Goal: Task Accomplishment & Management: Use online tool/utility

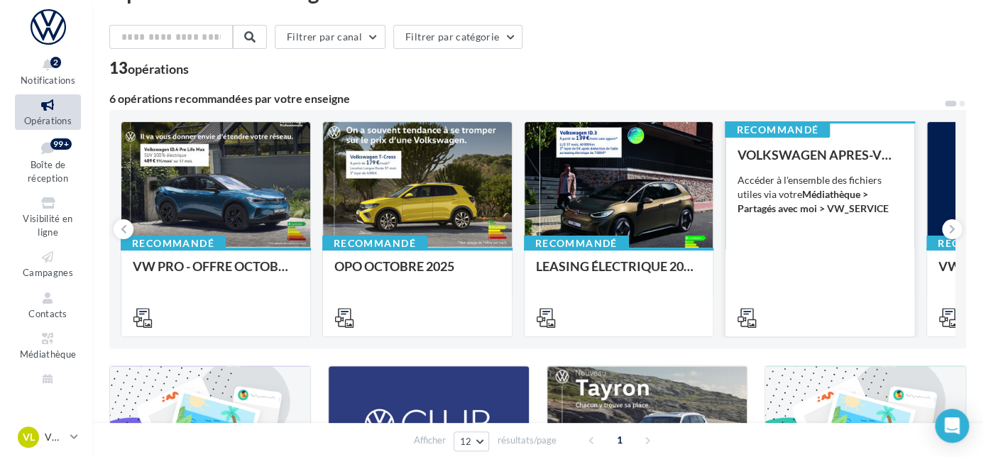
scroll to position [64, 0]
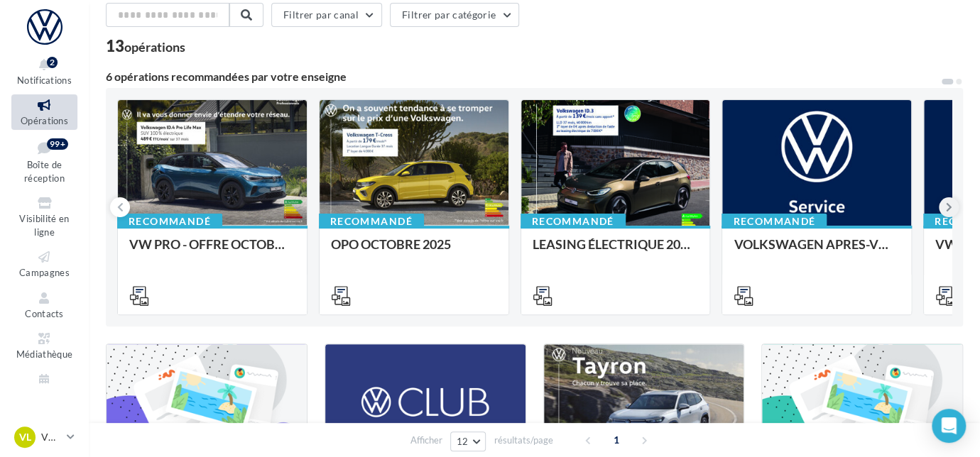
click at [944, 207] on button at bounding box center [948, 207] width 20 height 20
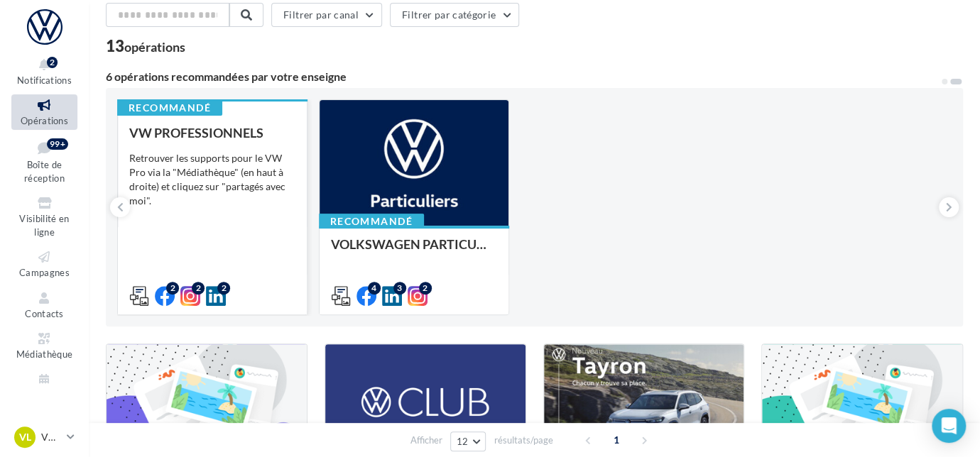
click at [273, 263] on div "VW PROFESSIONNELS Retrouver les supports pour le VW Pro via la "Médiathèque" (e…" at bounding box center [212, 214] width 166 height 176
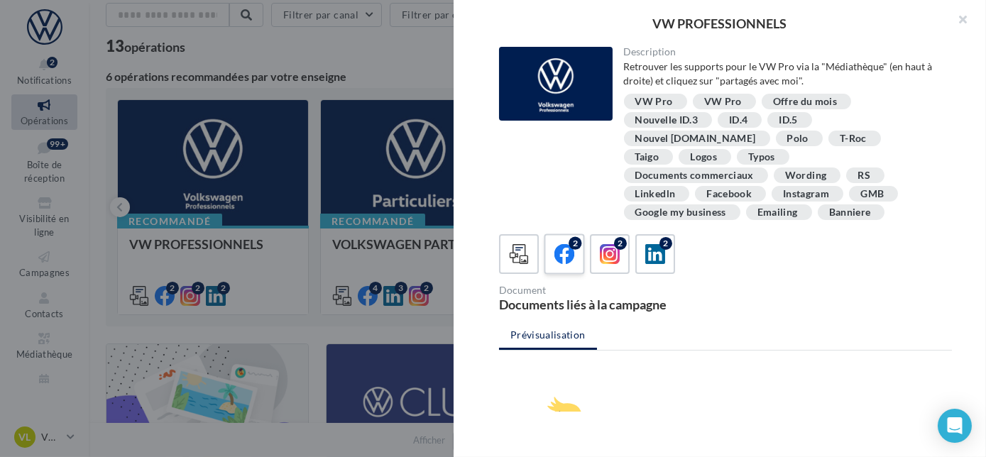
click at [575, 241] on div "2" at bounding box center [565, 254] width 26 height 26
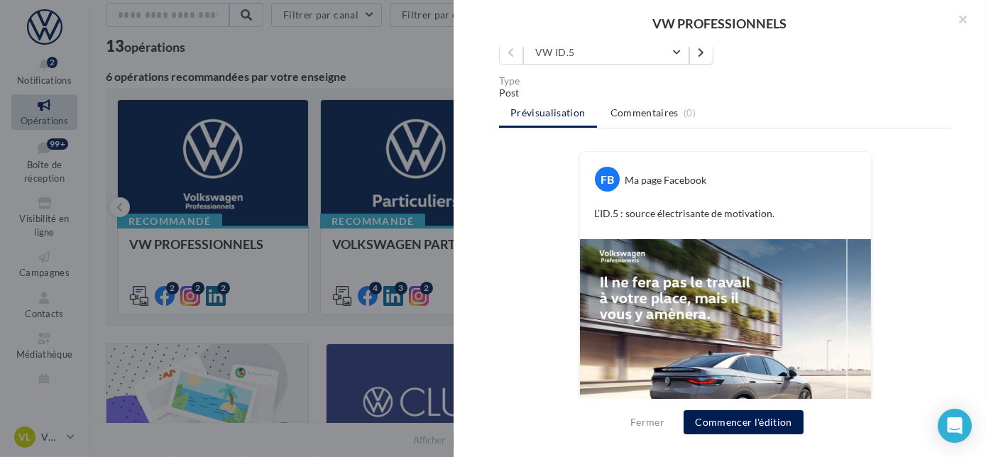
scroll to position [128, 0]
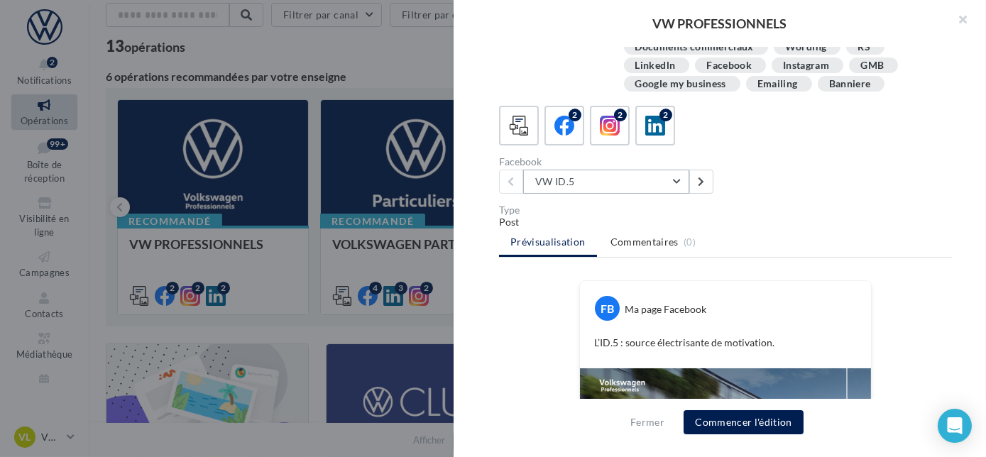
click at [684, 170] on button "VW ID.5" at bounding box center [606, 182] width 166 height 24
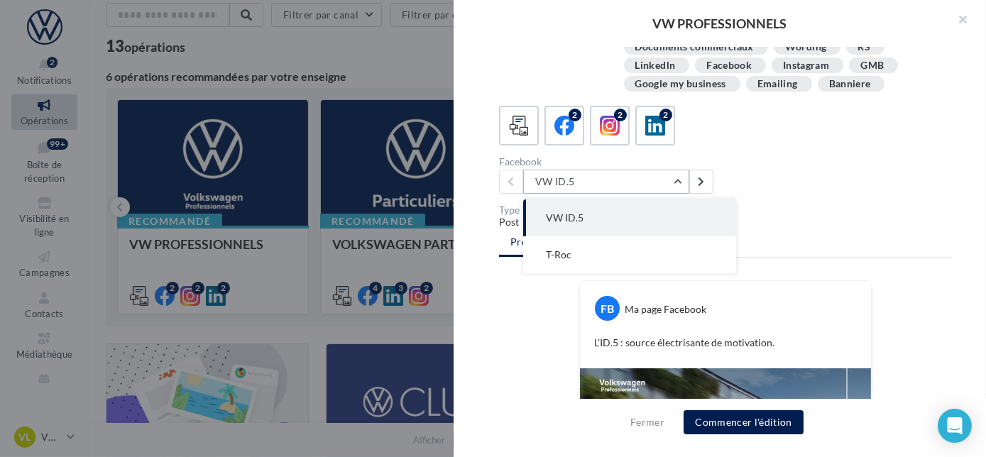
click at [684, 170] on button "VW ID.5" at bounding box center [606, 182] width 166 height 24
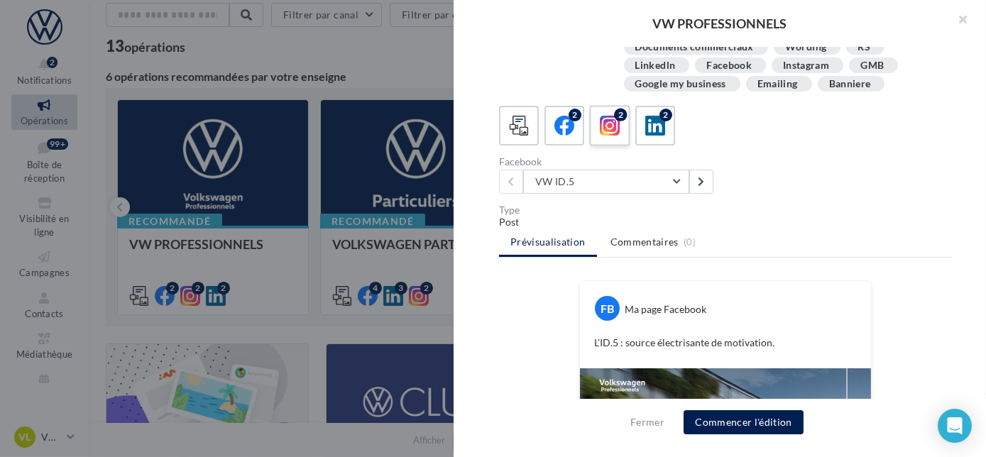
click at [610, 117] on span at bounding box center [610, 127] width 21 height 22
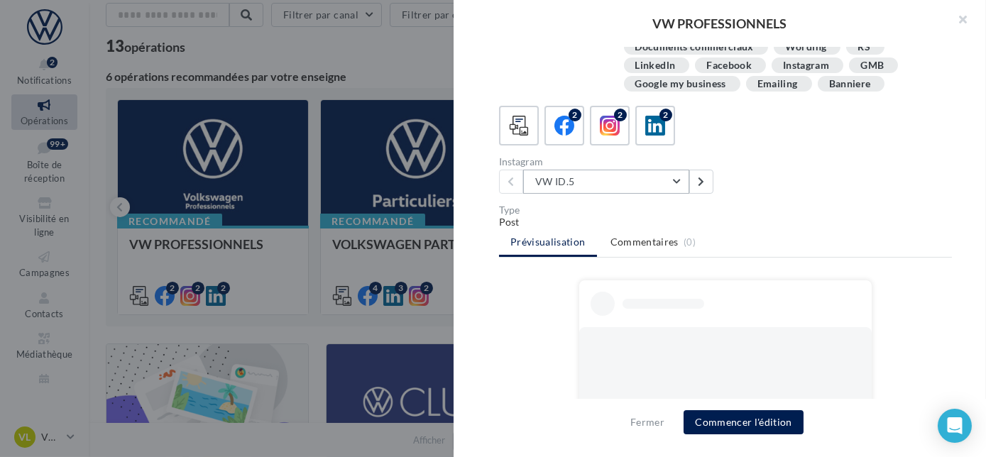
click at [677, 170] on button "VW ID.5" at bounding box center [606, 182] width 166 height 24
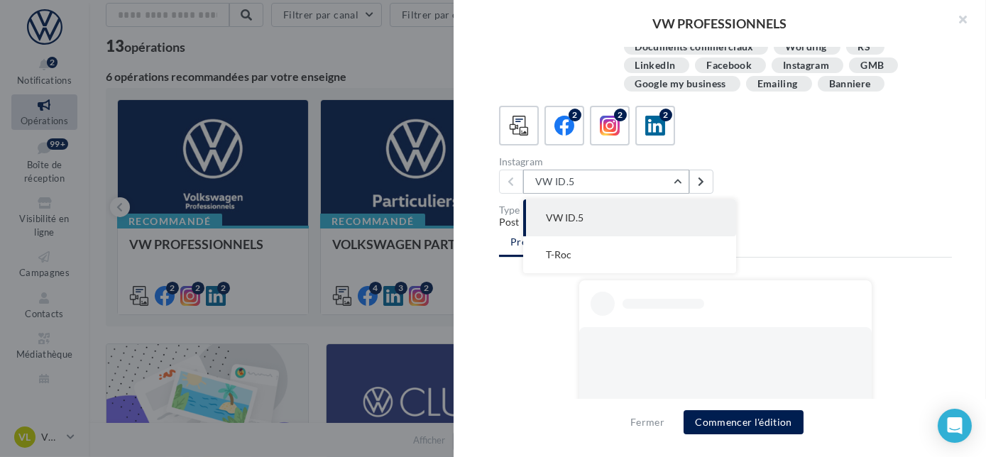
click at [677, 170] on button "VW ID.5" at bounding box center [606, 182] width 166 height 24
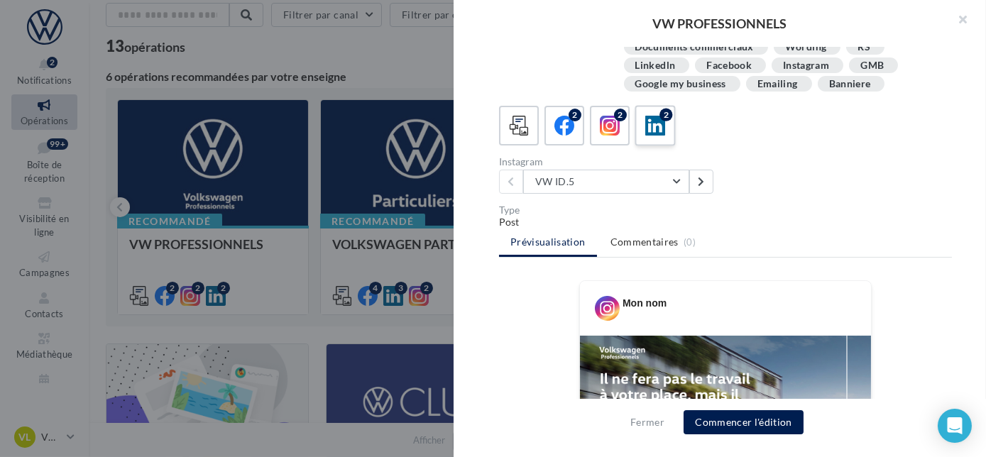
click at [651, 116] on span at bounding box center [655, 127] width 21 height 22
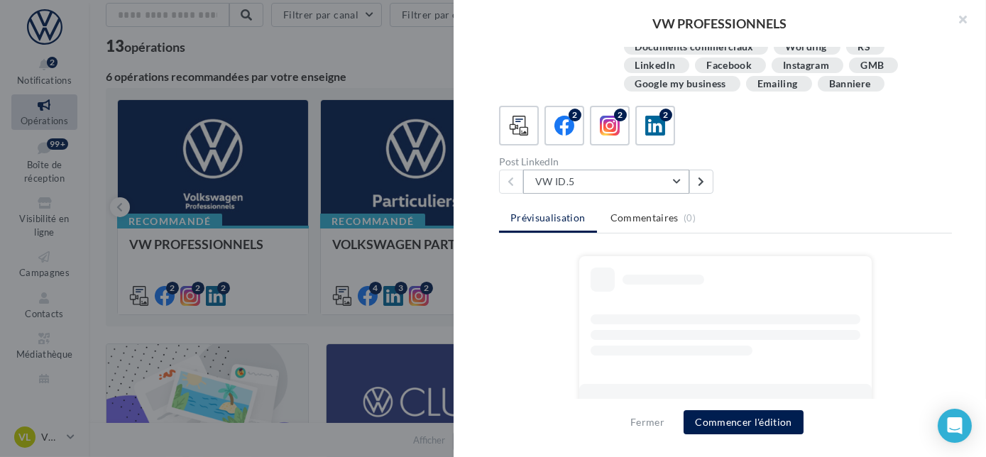
click at [682, 170] on button "VW ID.5" at bounding box center [606, 182] width 166 height 24
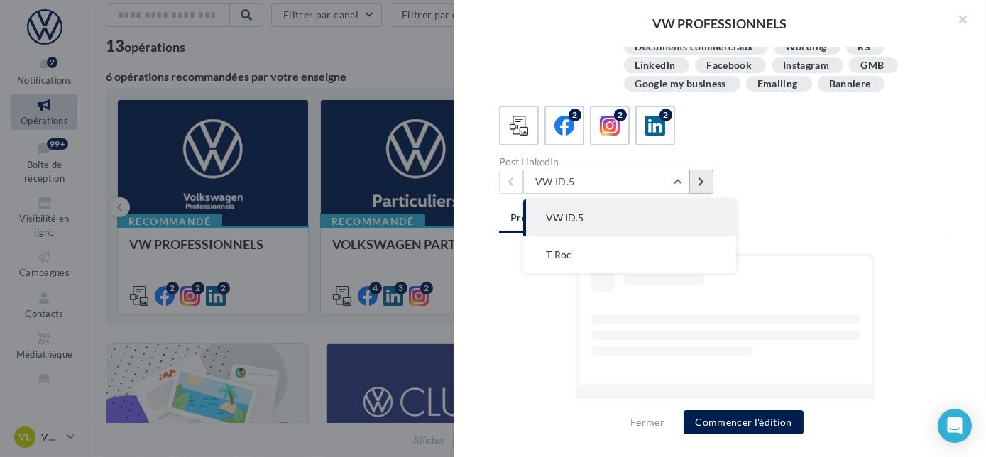
click at [698, 177] on icon at bounding box center [701, 182] width 6 height 10
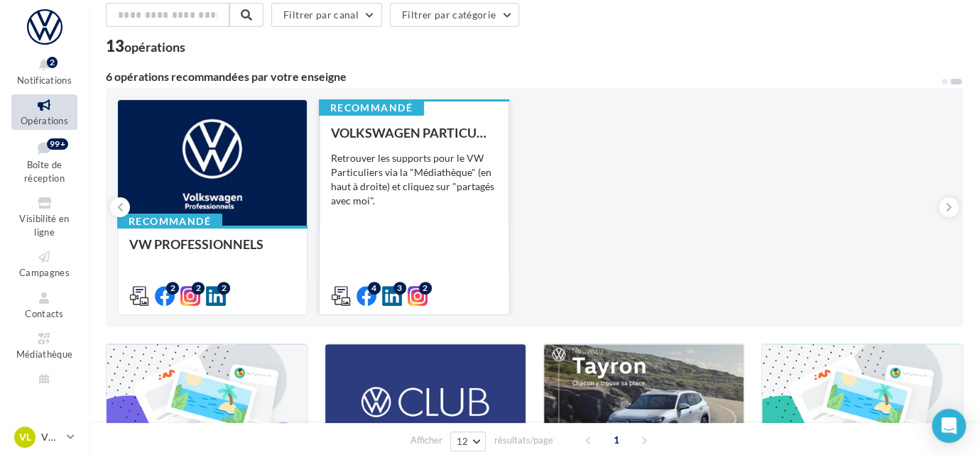
click at [422, 246] on div "VOLKSWAGEN PARTICULIER Retrouver les supports pour le VW Particuliers via la "M…" at bounding box center [414, 214] width 166 height 176
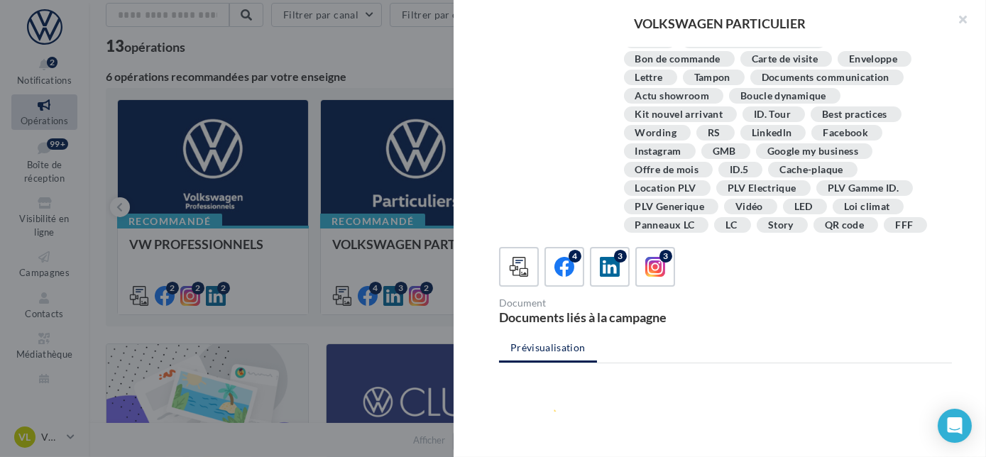
scroll to position [322, 0]
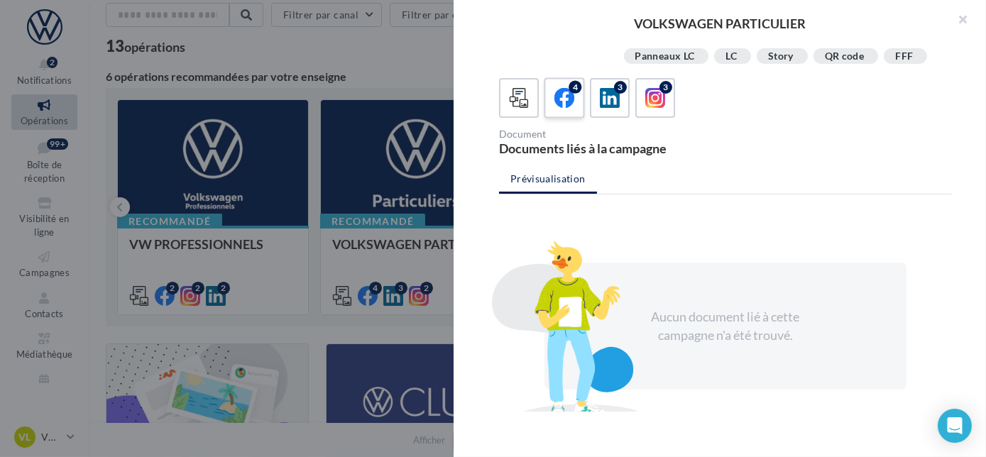
click at [568, 103] on icon at bounding box center [564, 98] width 21 height 21
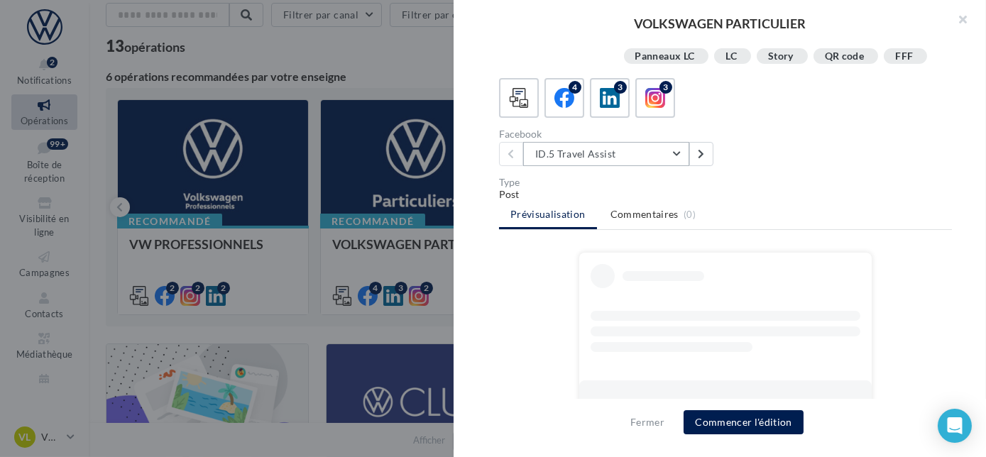
click at [676, 153] on button "ID.5 Travel Assist" at bounding box center [606, 154] width 166 height 24
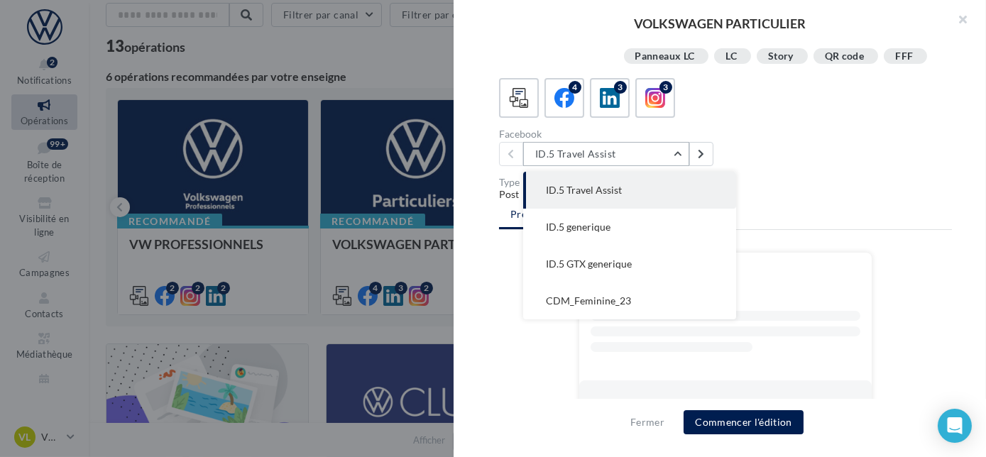
click at [676, 150] on button "ID.5 Travel Assist" at bounding box center [606, 154] width 166 height 24
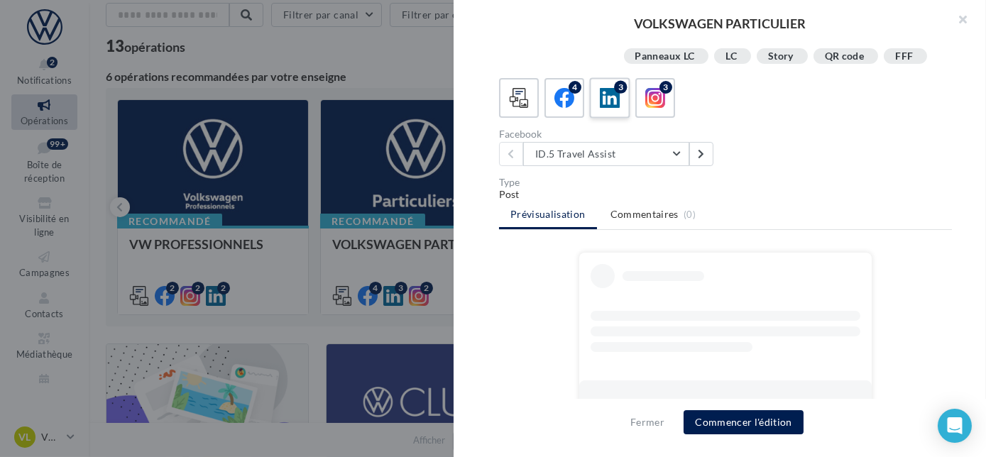
click at [615, 92] on div "3" at bounding box center [620, 87] width 13 height 13
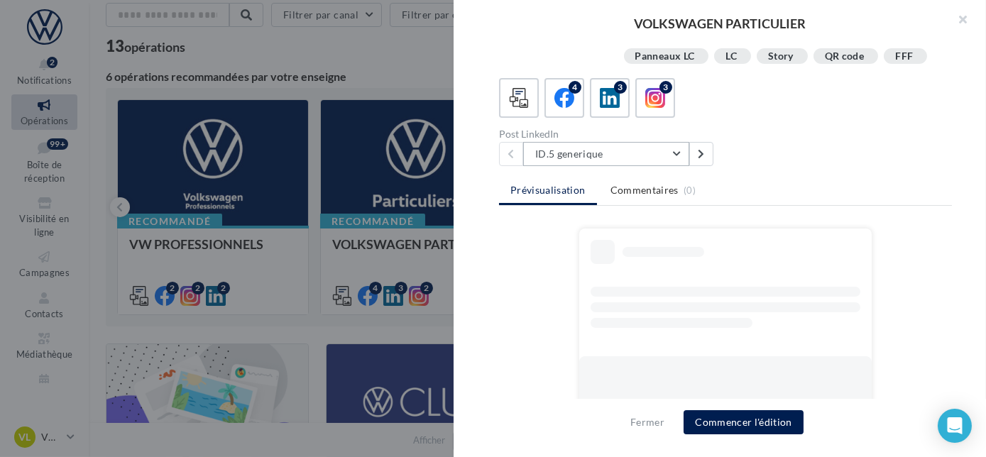
click at [674, 149] on button "ID.5 generique" at bounding box center [606, 154] width 166 height 24
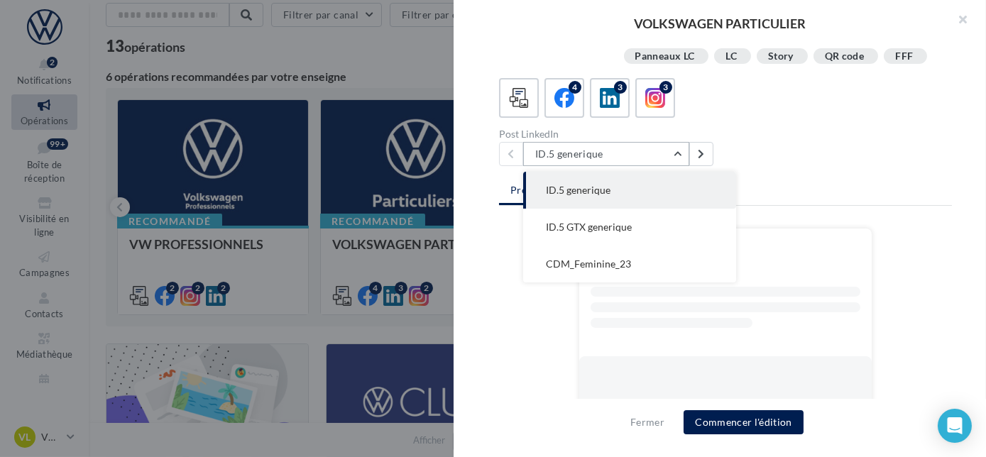
click at [670, 155] on button "ID.5 generique" at bounding box center [606, 154] width 166 height 24
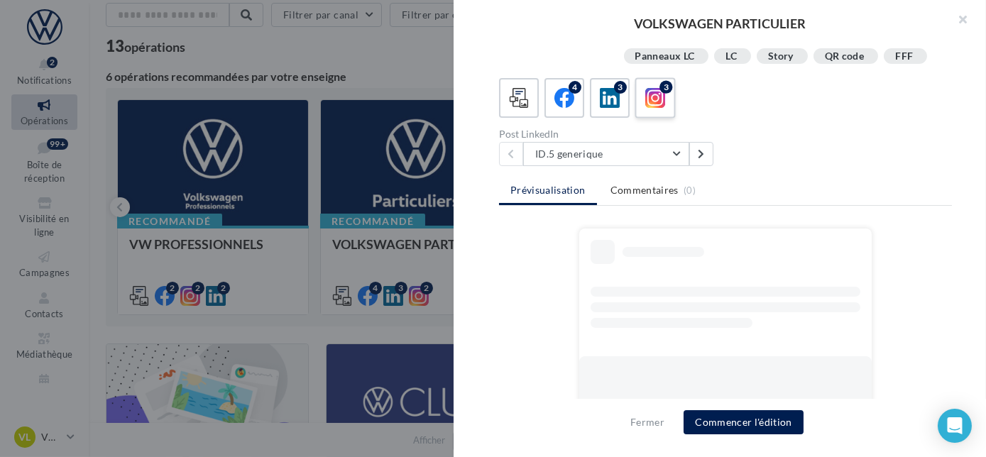
click at [647, 107] on icon at bounding box center [655, 98] width 21 height 21
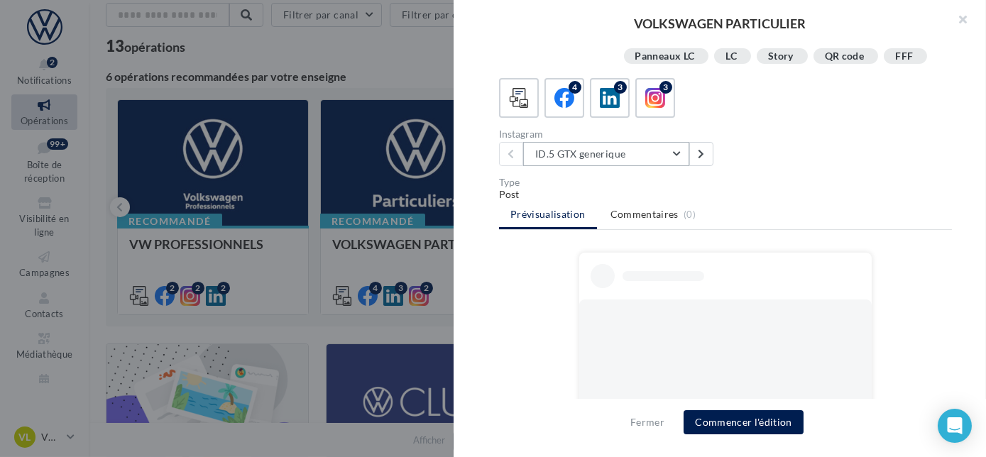
click at [680, 150] on button "ID.5 GTX generique" at bounding box center [606, 154] width 166 height 24
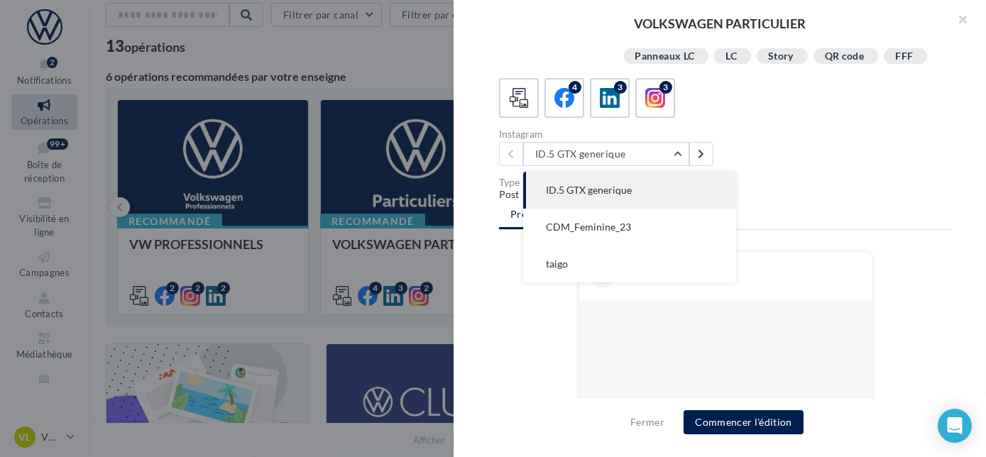
click at [825, 157] on div "Instagram ID.5 GTX generique ID.5 GTX generique CDM_Feminine_23 taigo" at bounding box center [731, 147] width 464 height 37
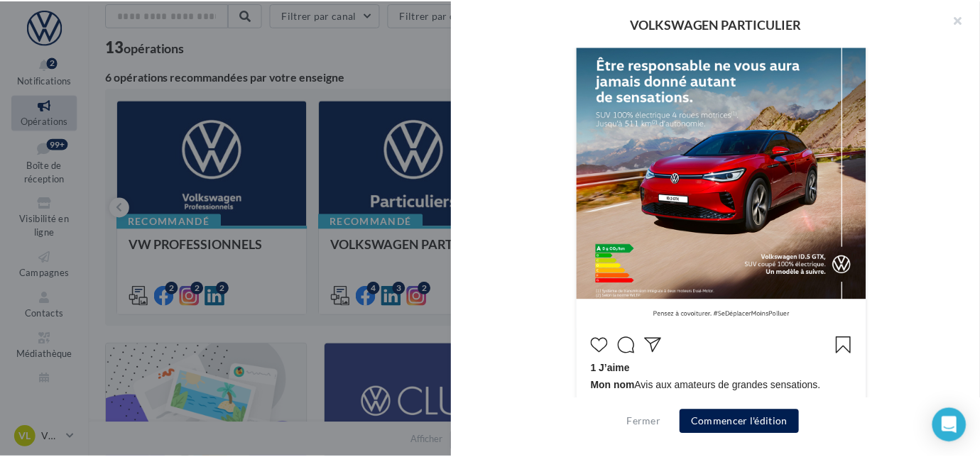
scroll to position [593, 0]
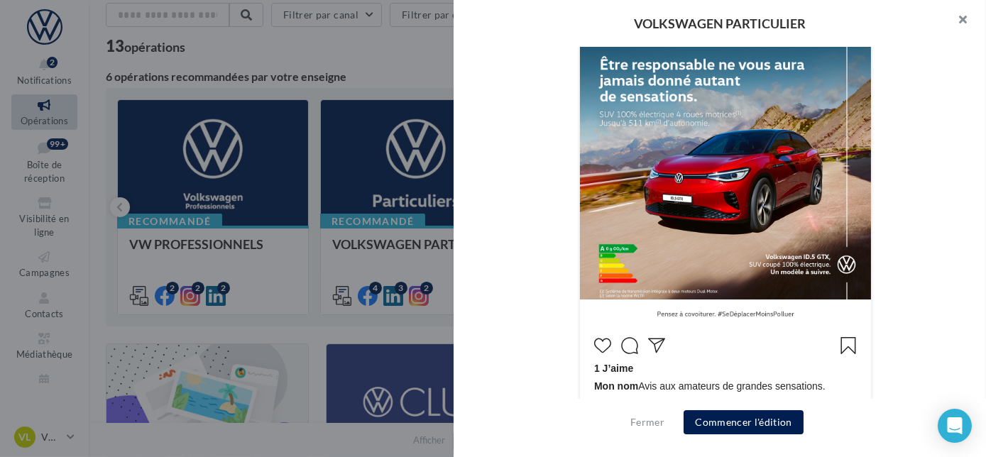
click at [969, 25] on button "button" at bounding box center [957, 21] width 57 height 43
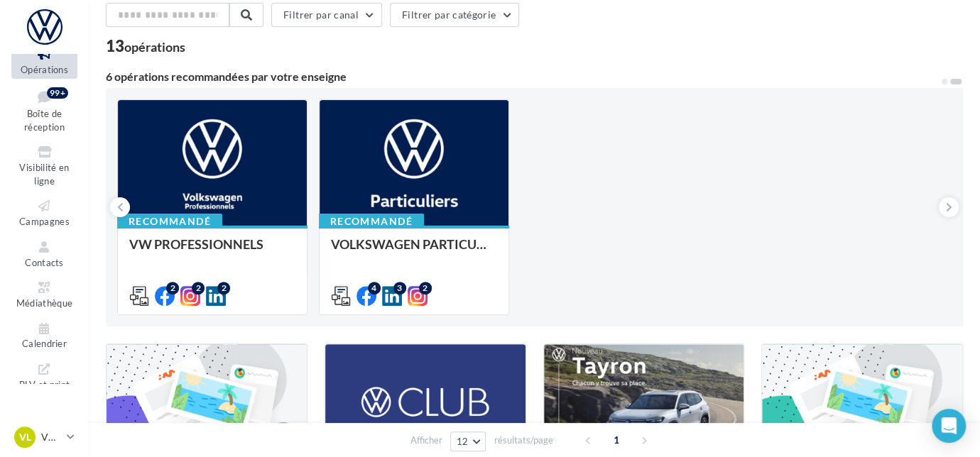
scroll to position [160, 0]
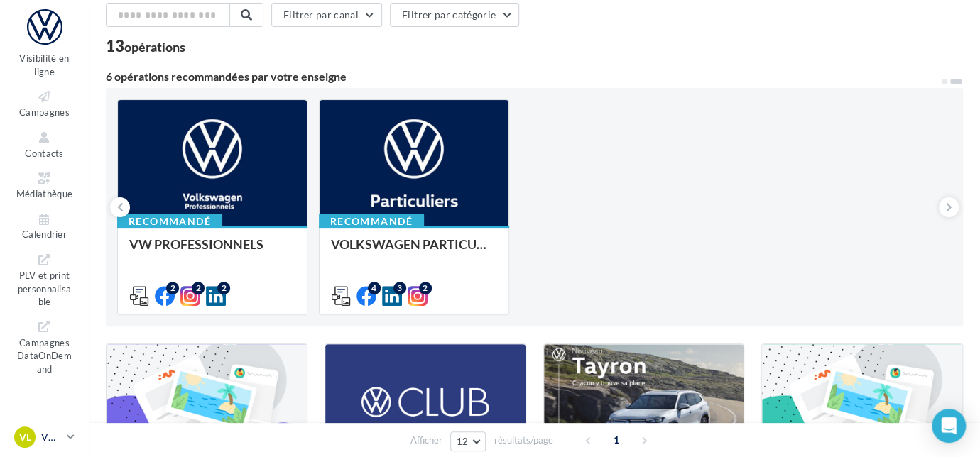
click at [47, 433] on p "VW Le Mans" at bounding box center [51, 437] width 20 height 14
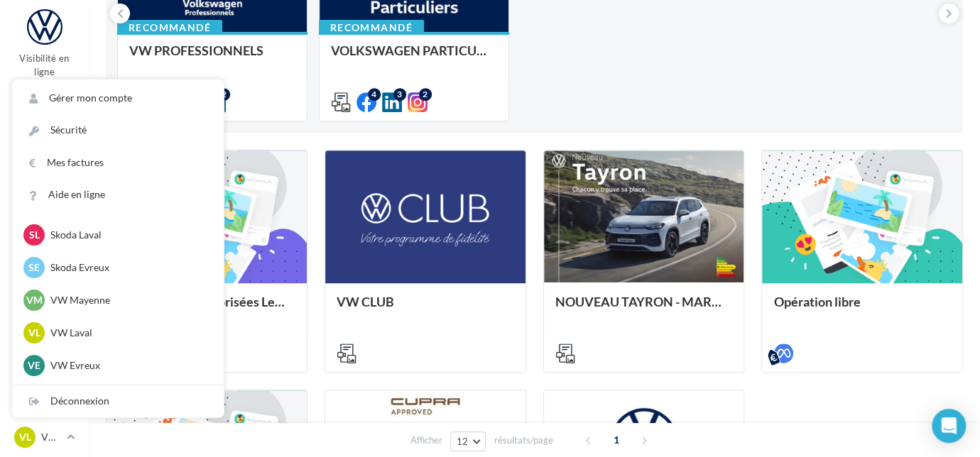
scroll to position [232, 0]
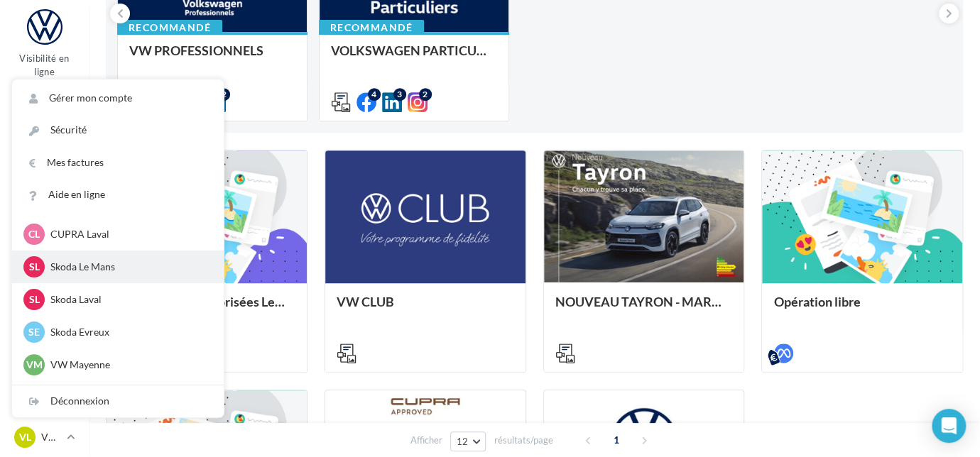
click at [77, 267] on p "Skoda Le Mans" at bounding box center [128, 267] width 156 height 14
